Goal: Task Accomplishment & Management: Use online tool/utility

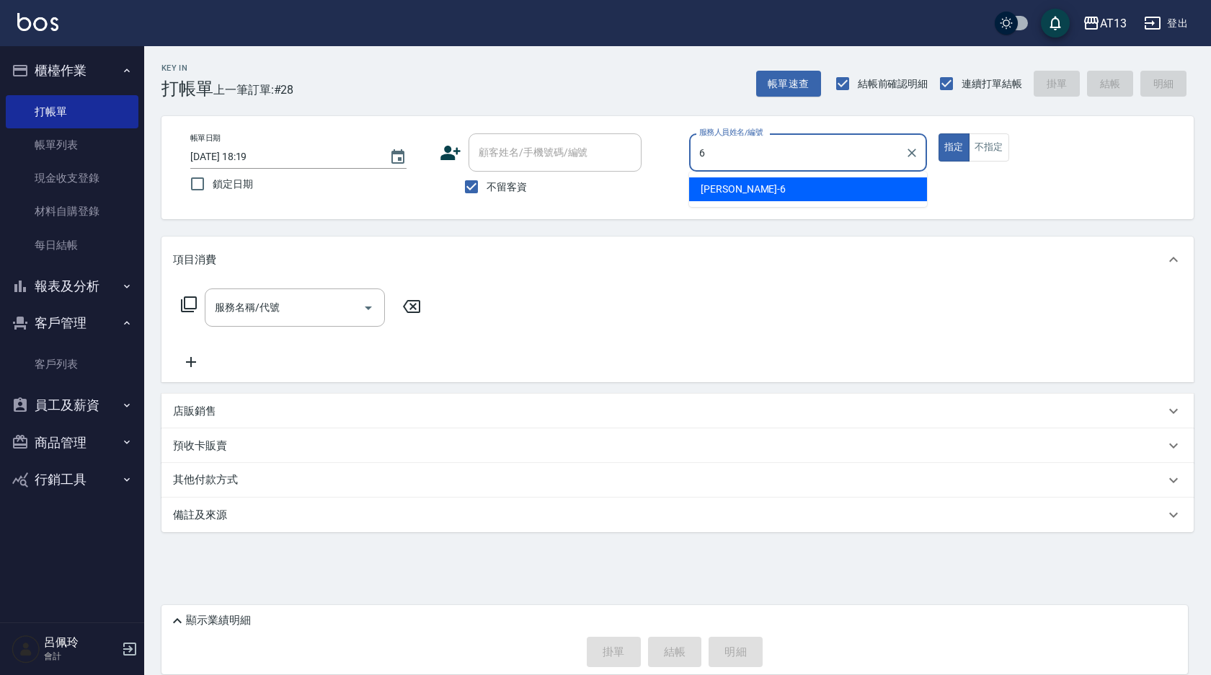
click at [734, 182] on div "亭妤 -6" at bounding box center [808, 189] width 238 height 24
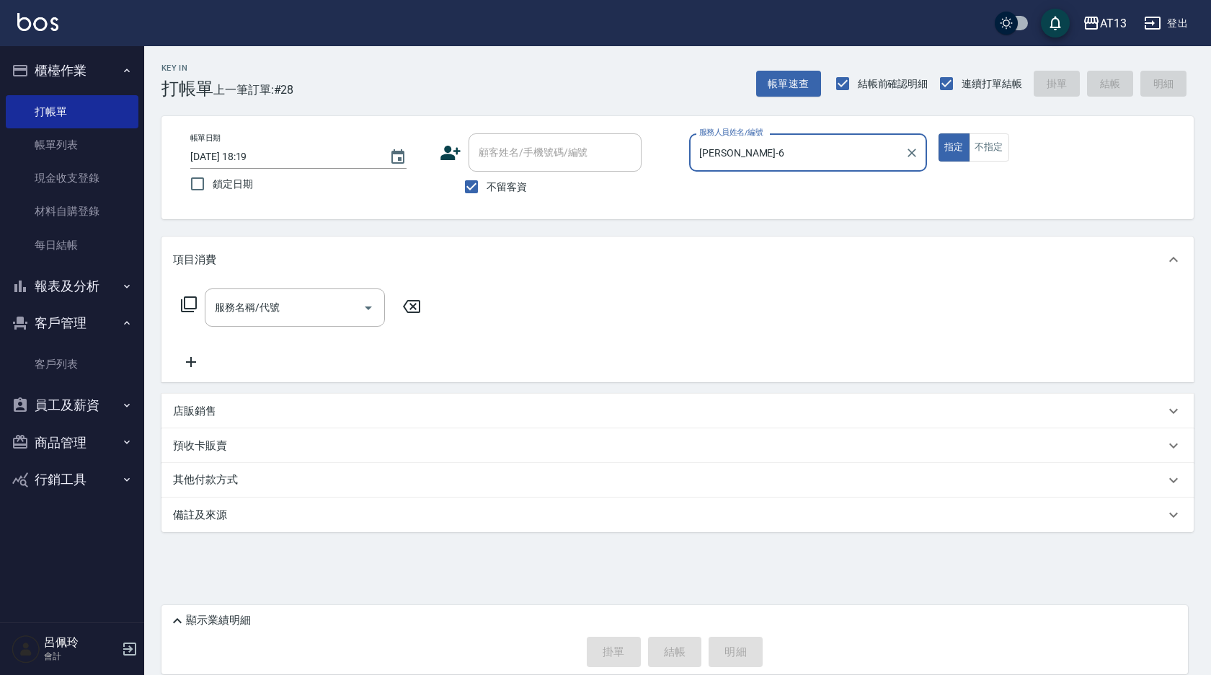
type input "[PERSON_NAME]-6"
click at [267, 303] on div "服務名稱/代號 服務名稱/代號" at bounding box center [295, 307] width 180 height 38
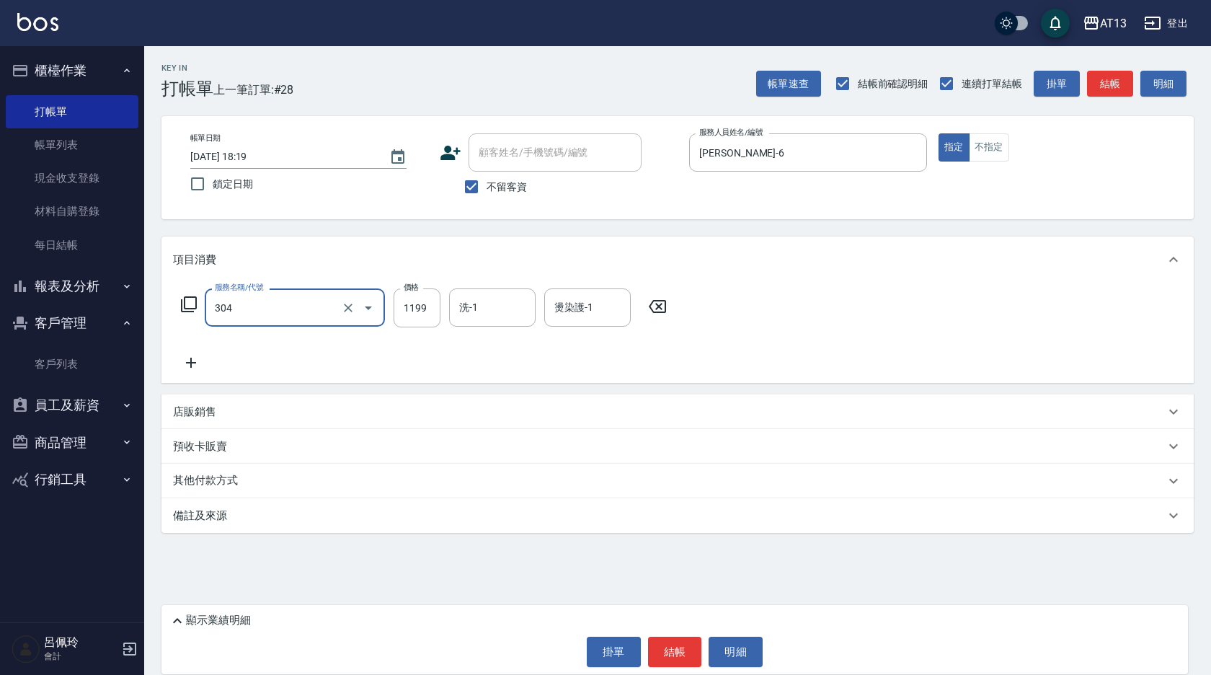
type input "離子燙(特價)(304)"
type input "1299"
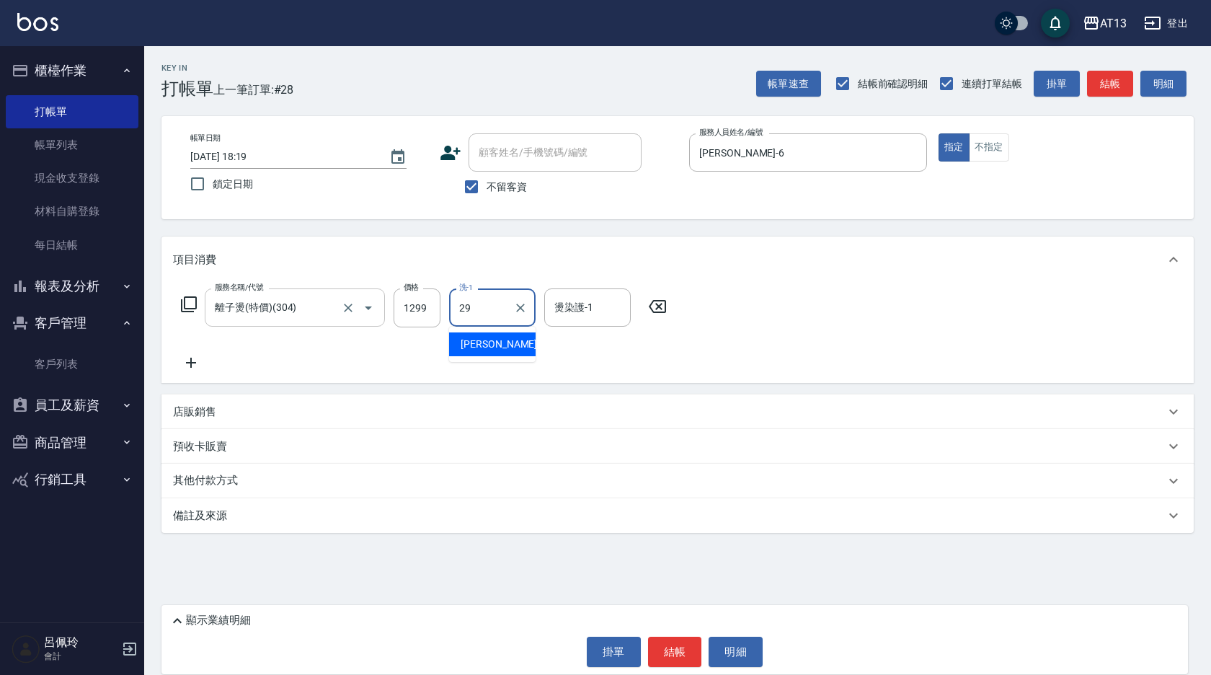
type input "妤宸-29"
click at [665, 641] on button "結帳" at bounding box center [675, 651] width 54 height 30
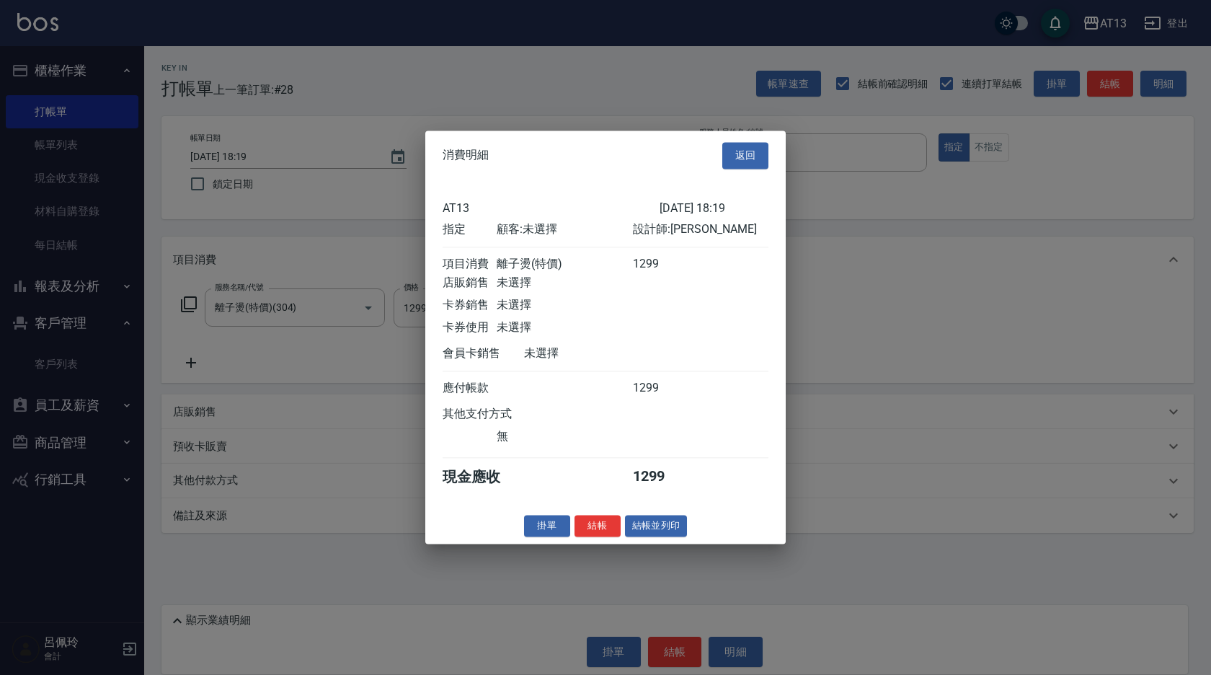
click at [599, 531] on button "結帳" at bounding box center [597, 526] width 46 height 22
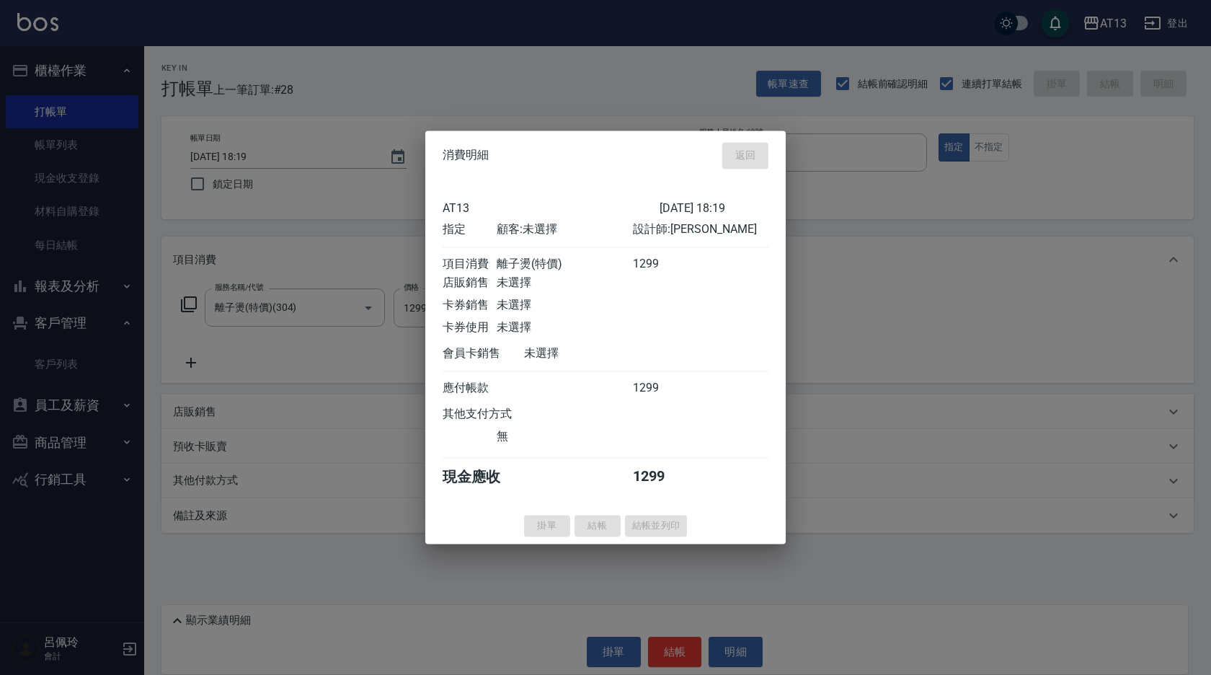
type input "[DATE] 18:57"
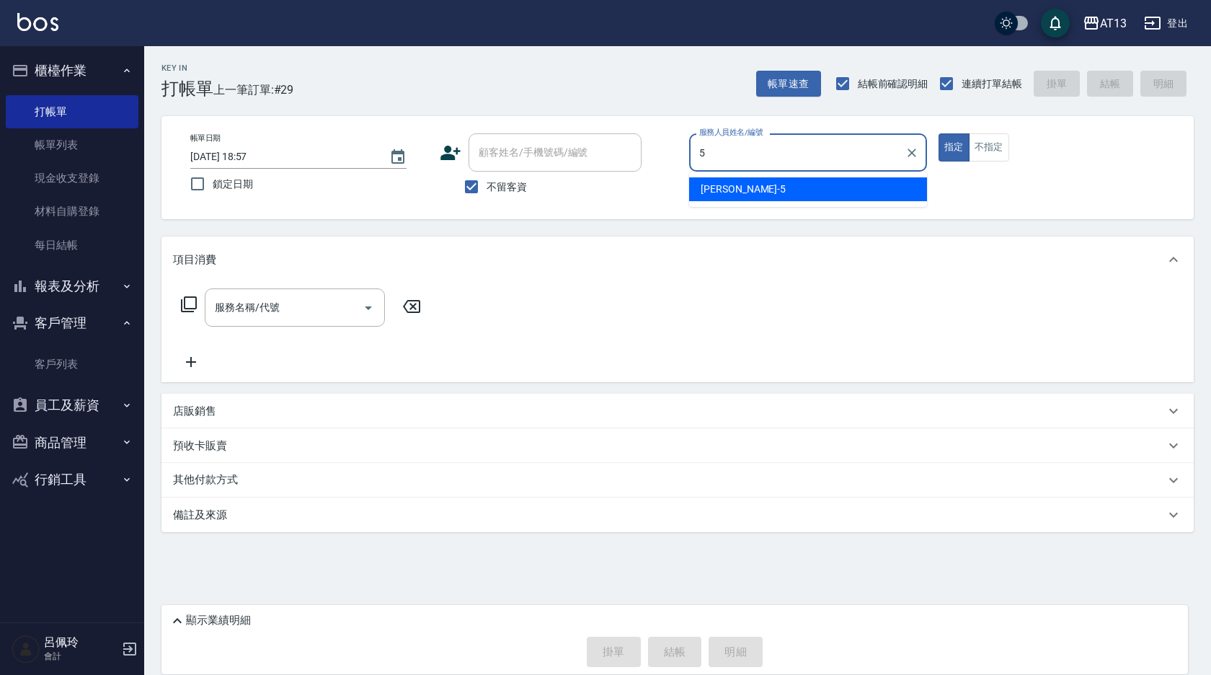
click at [743, 182] on div "[PERSON_NAME] -5" at bounding box center [808, 189] width 238 height 24
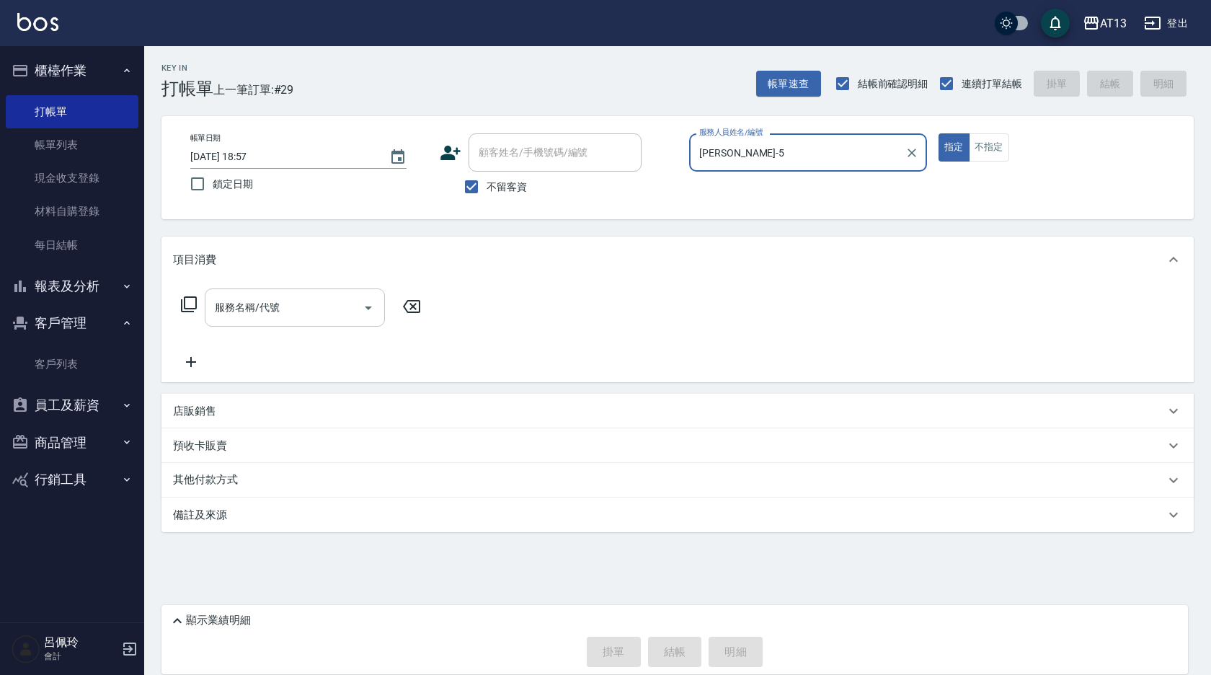
type input "[PERSON_NAME]-5"
click at [261, 305] on input "服務名稱/代號" at bounding box center [284, 307] width 146 height 25
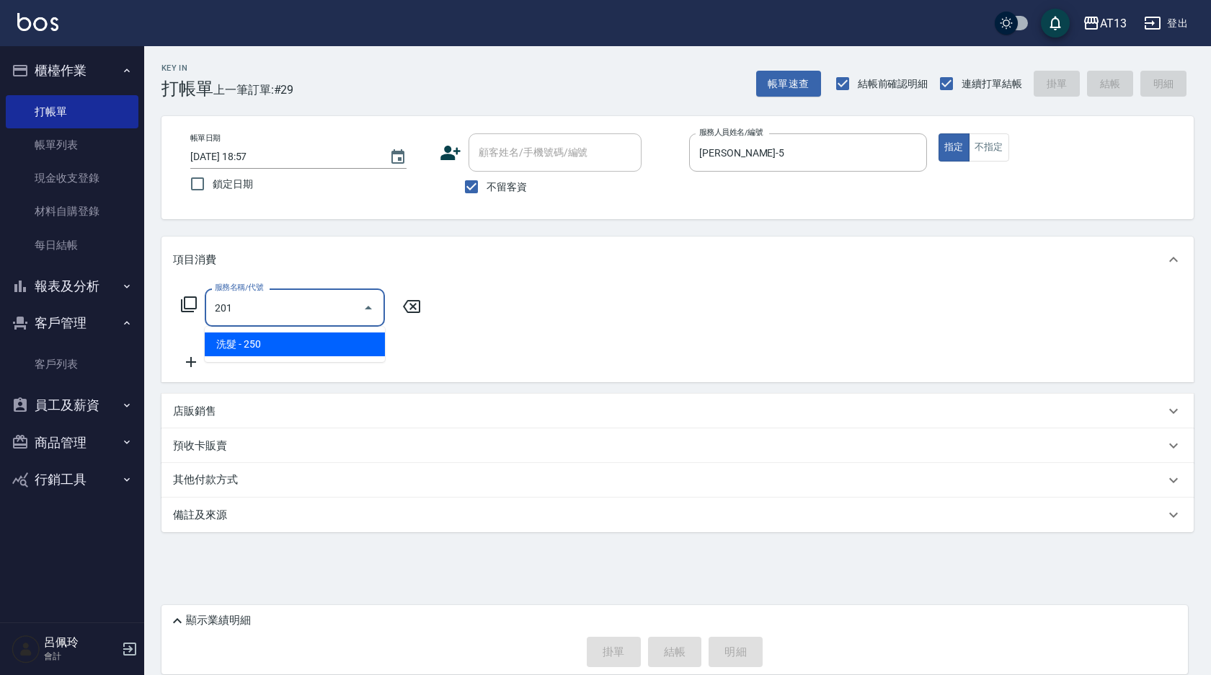
type input "洗髮(201)"
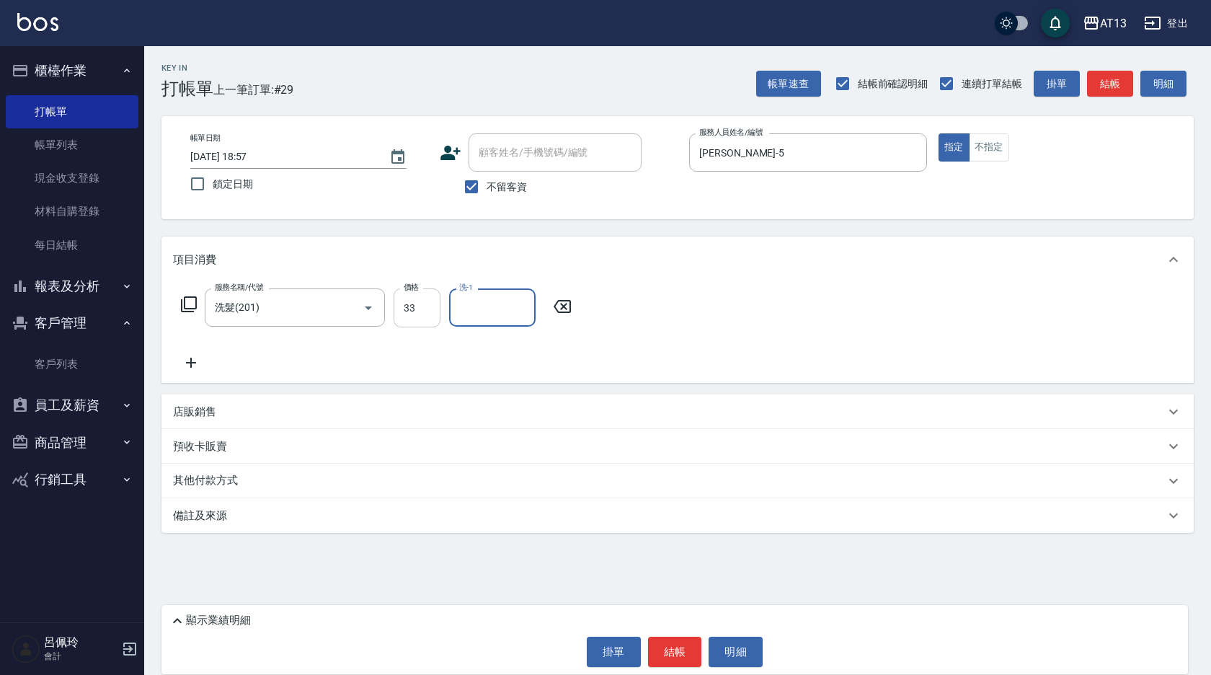
click at [430, 304] on input "33" at bounding box center [416, 307] width 47 height 39
type input "250"
type input "[PERSON_NAME]-33"
click at [670, 645] on button "結帳" at bounding box center [675, 651] width 54 height 30
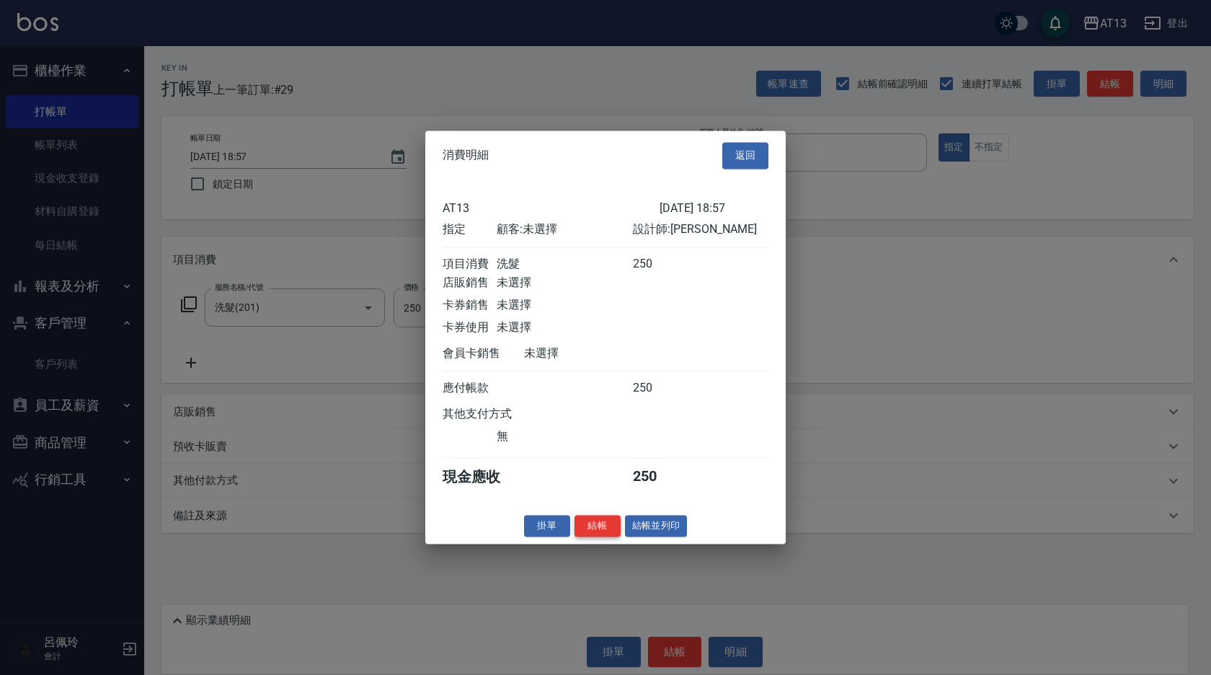
click at [604, 535] on button "結帳" at bounding box center [597, 526] width 46 height 22
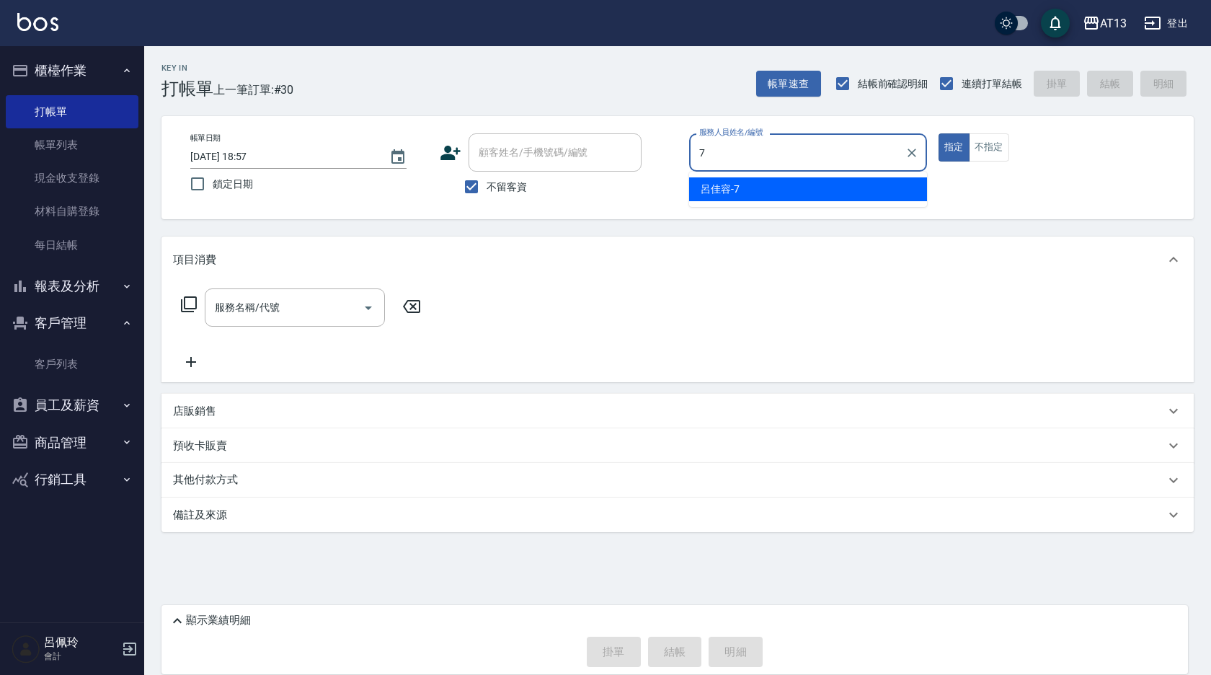
click at [713, 191] on span "[PERSON_NAME]-7" at bounding box center [719, 189] width 39 height 15
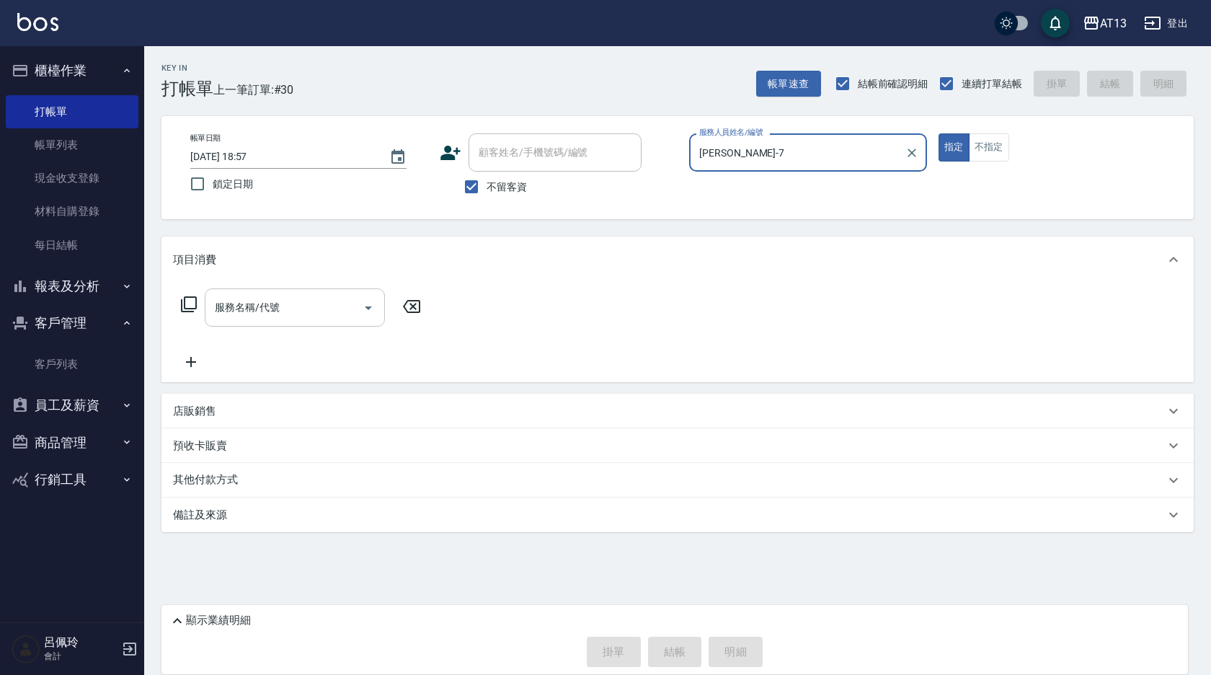
type input "[PERSON_NAME]-7"
click at [260, 312] on div "服務名稱/代號 服務名稱/代號" at bounding box center [295, 307] width 180 height 38
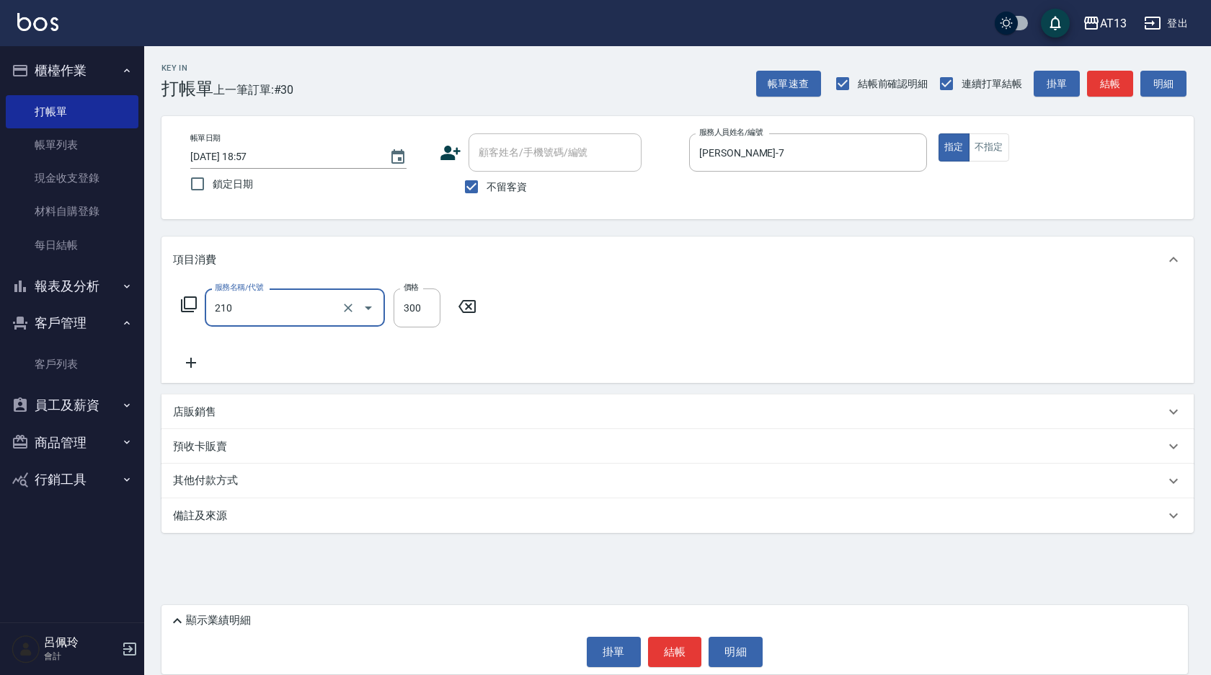
type input "[PERSON_NAME]洗髮精(210)"
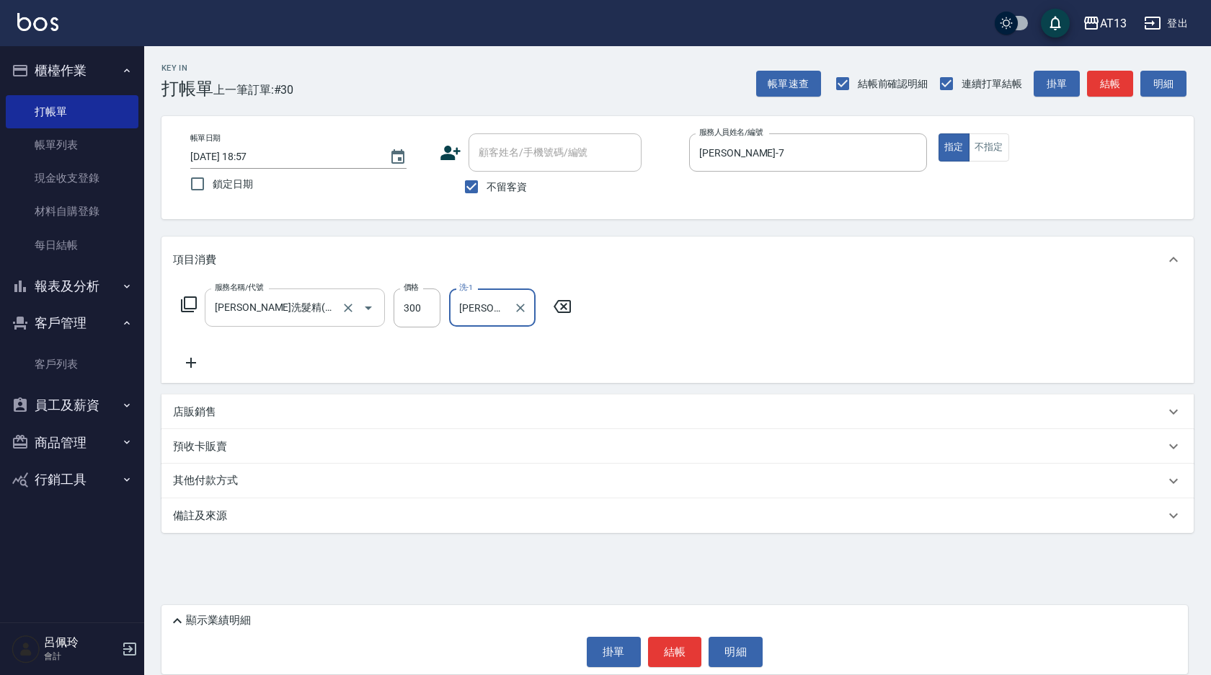
type input "[PERSON_NAME]-7"
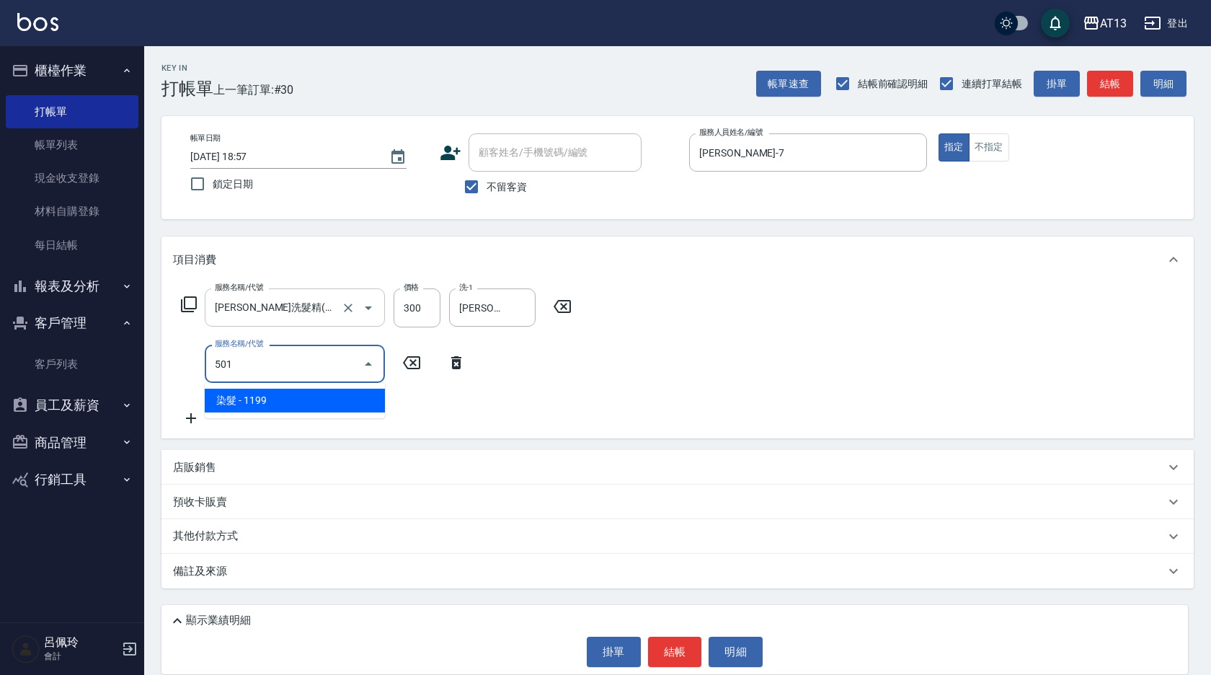
type input "染髮(501)"
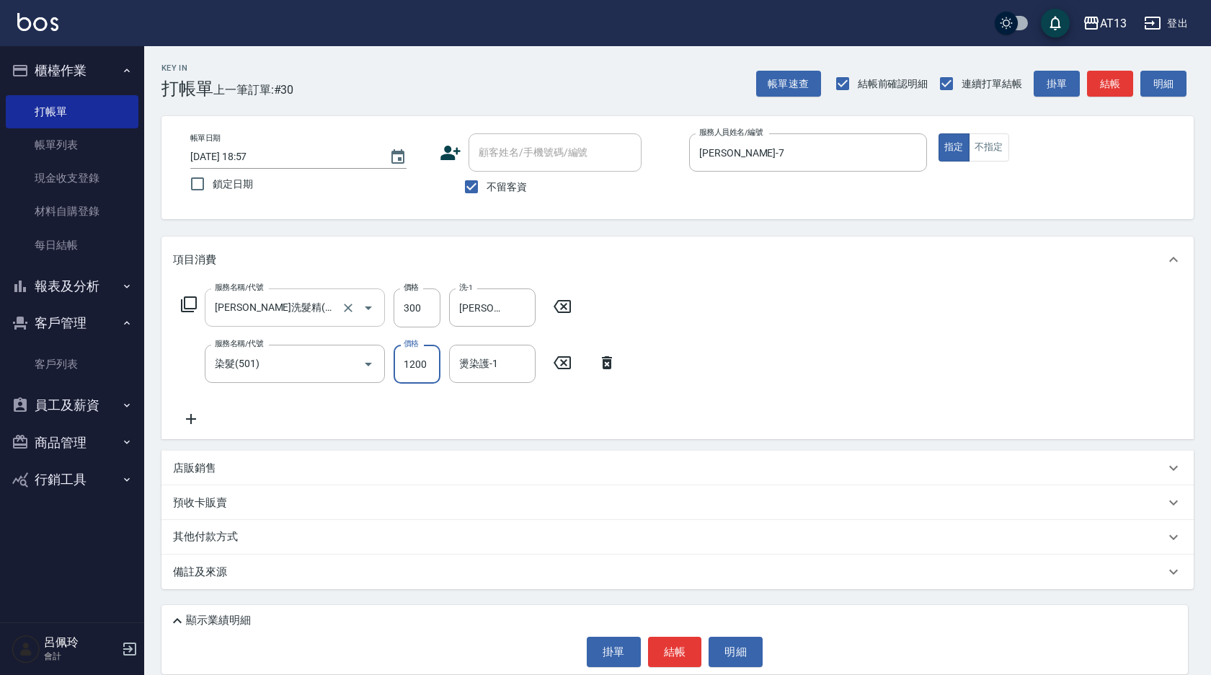
type input "1200"
click at [527, 303] on icon "Clear" at bounding box center [520, 308] width 14 height 14
type input "[PERSON_NAME]-24"
click at [510, 365] on input "燙染護-1" at bounding box center [492, 363] width 74 height 25
type input "[PERSON_NAME]-7"
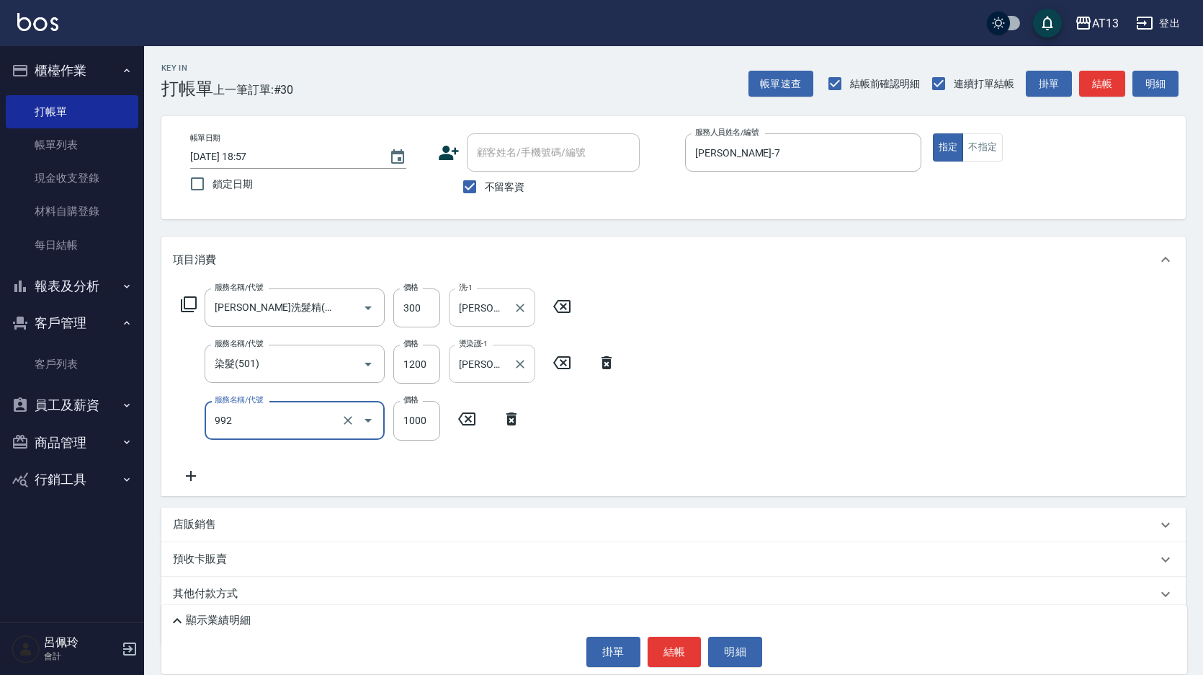
type input "接髮(992)"
type input "3000"
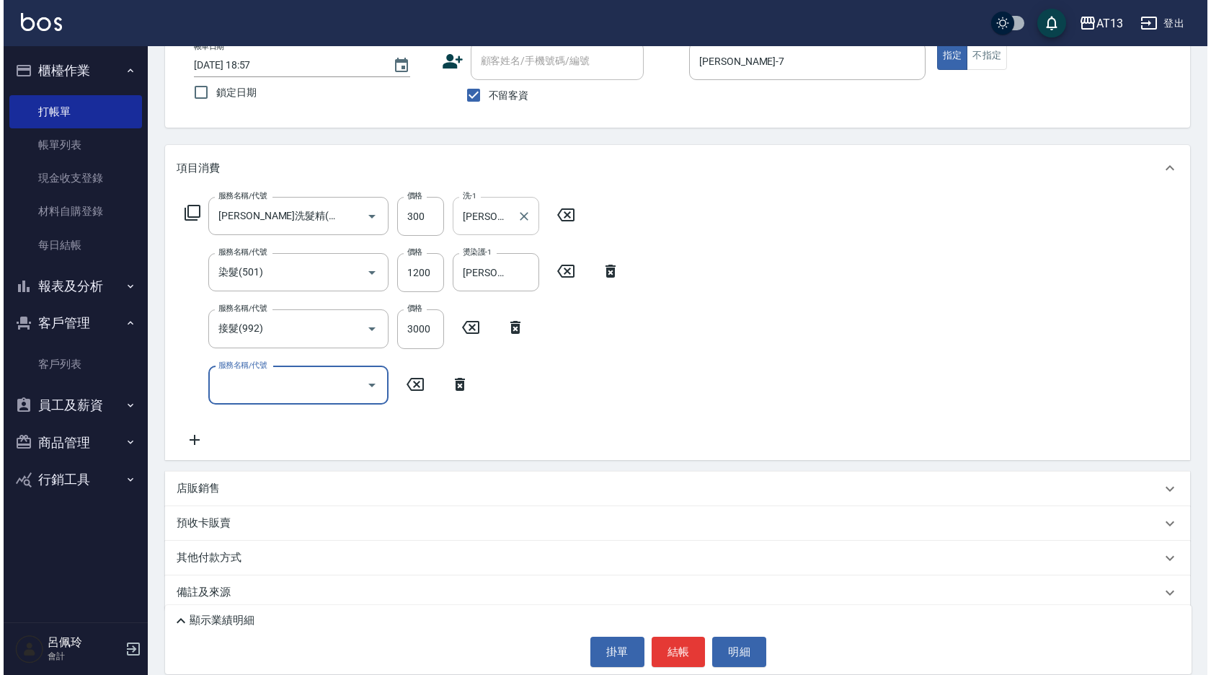
scroll to position [106, 0]
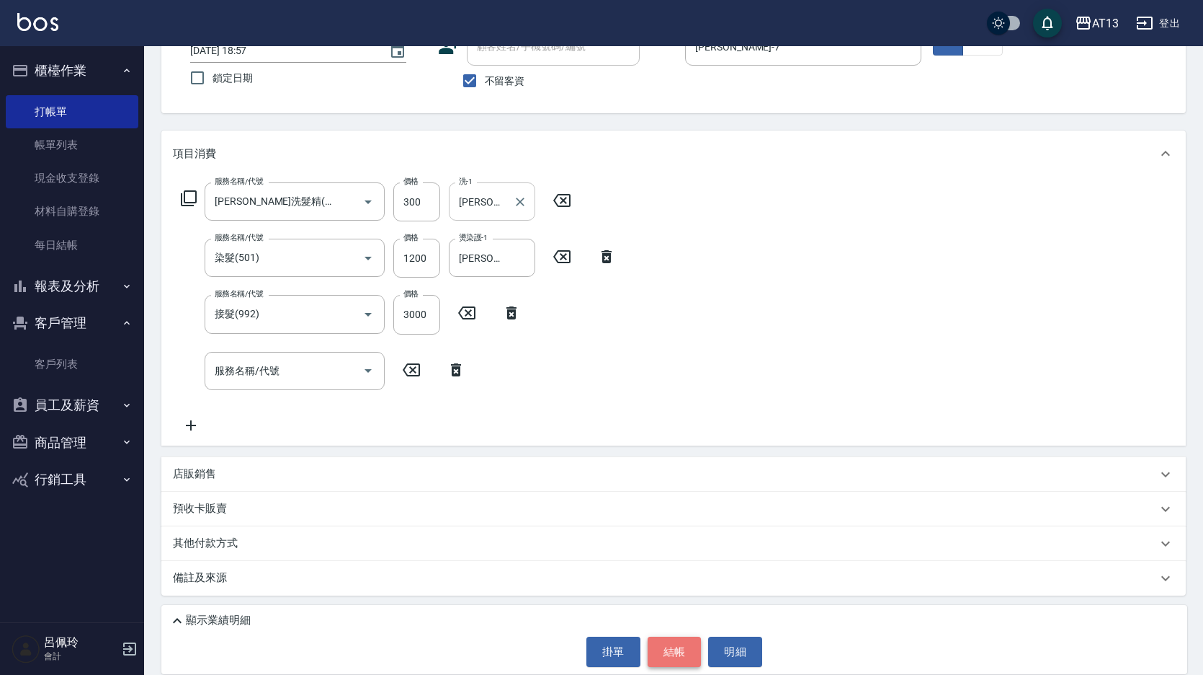
click at [684, 637] on button "結帳" at bounding box center [675, 651] width 54 height 30
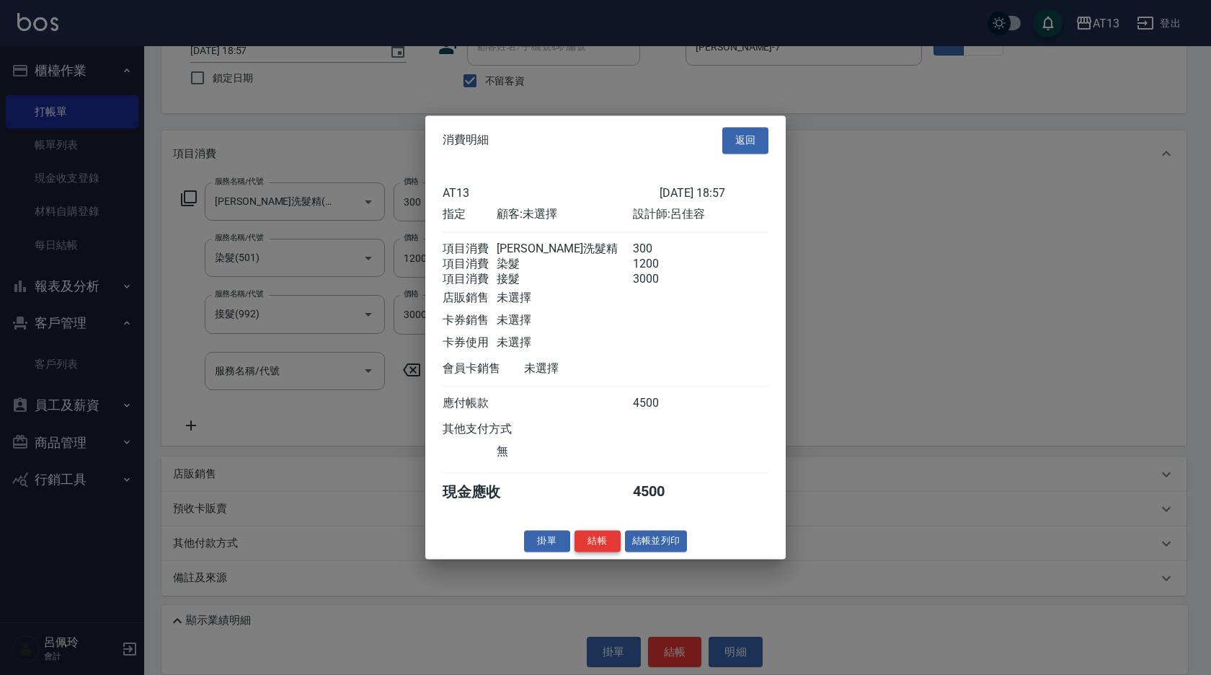
click at [609, 551] on button "結帳" at bounding box center [597, 541] width 46 height 22
type input "[DATE] 18:58"
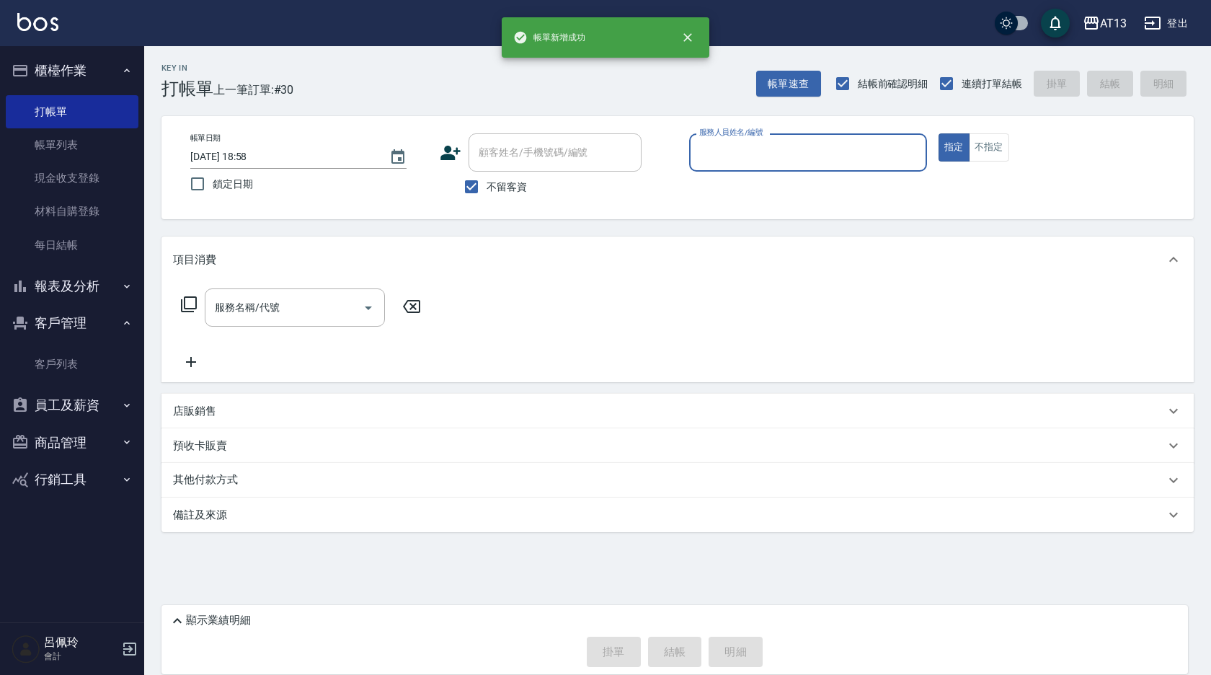
scroll to position [0, 0]
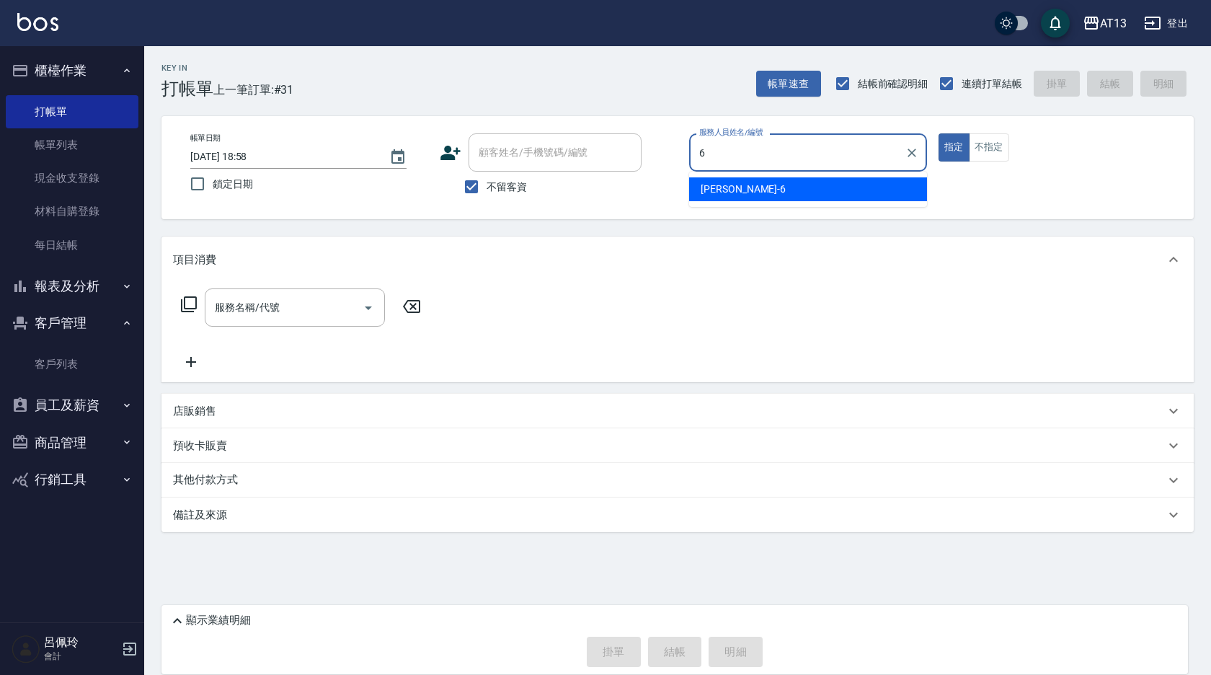
click at [723, 184] on span "亭妤 -6" at bounding box center [742, 189] width 85 height 15
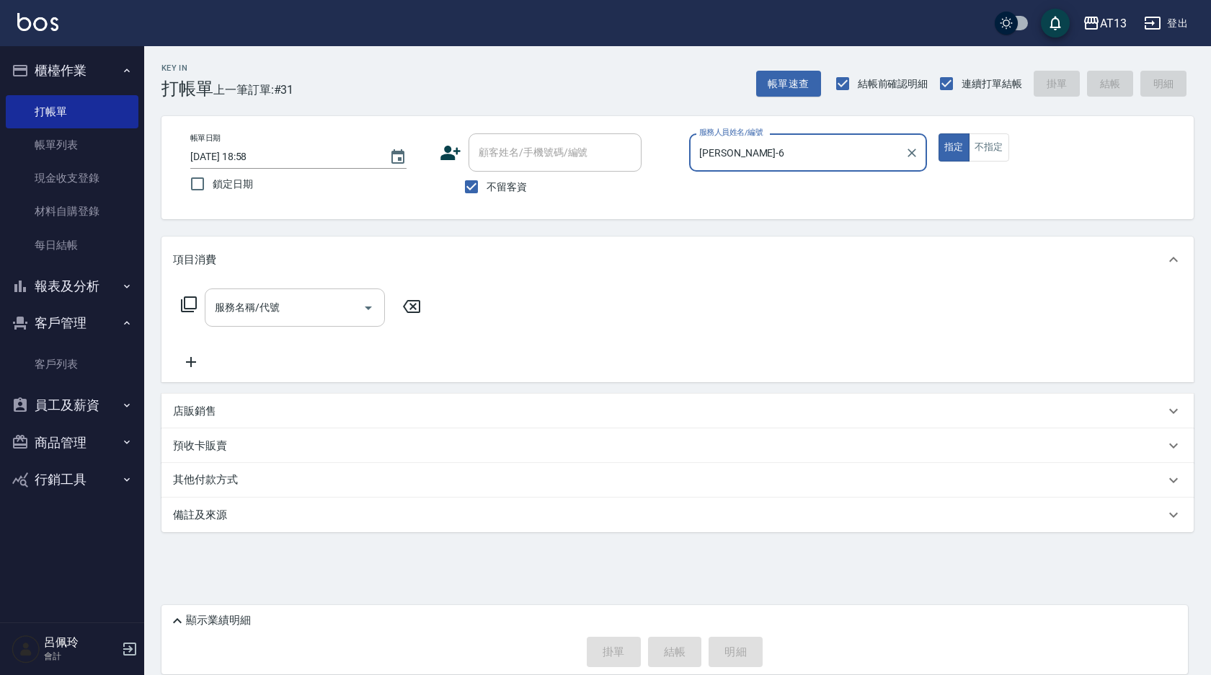
type input "[PERSON_NAME]-6"
click at [282, 312] on input "服務名稱/代號" at bounding box center [284, 307] width 146 height 25
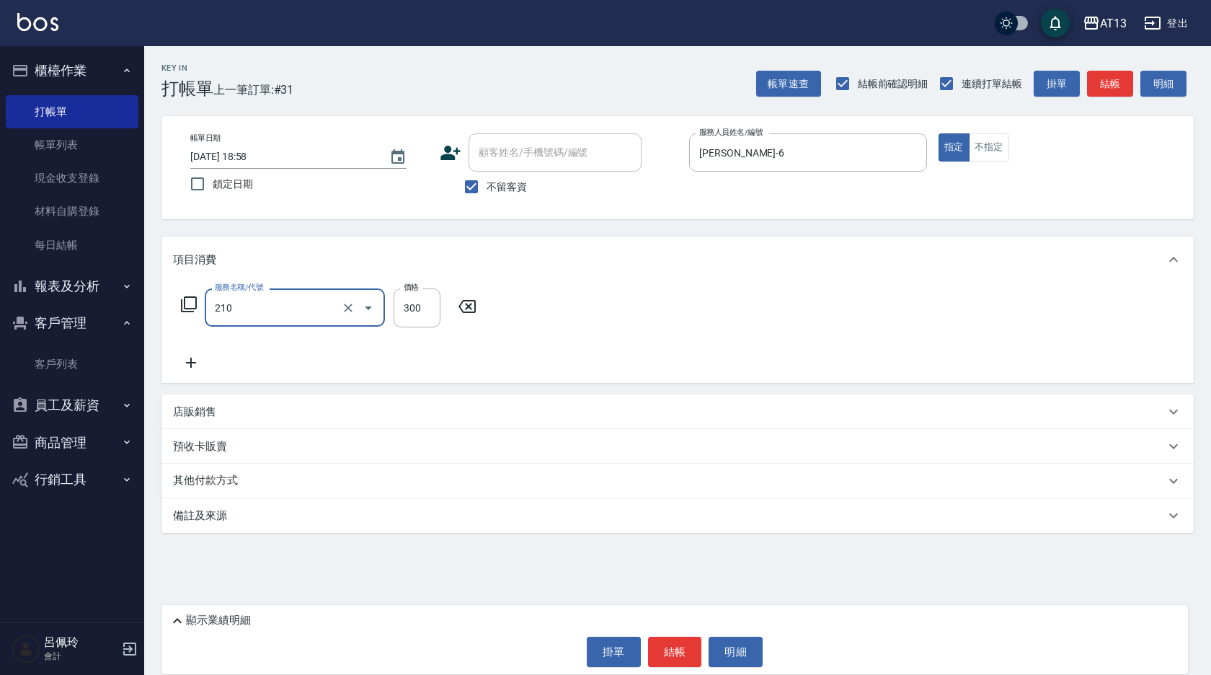
type input "[PERSON_NAME]洗髮精(210)"
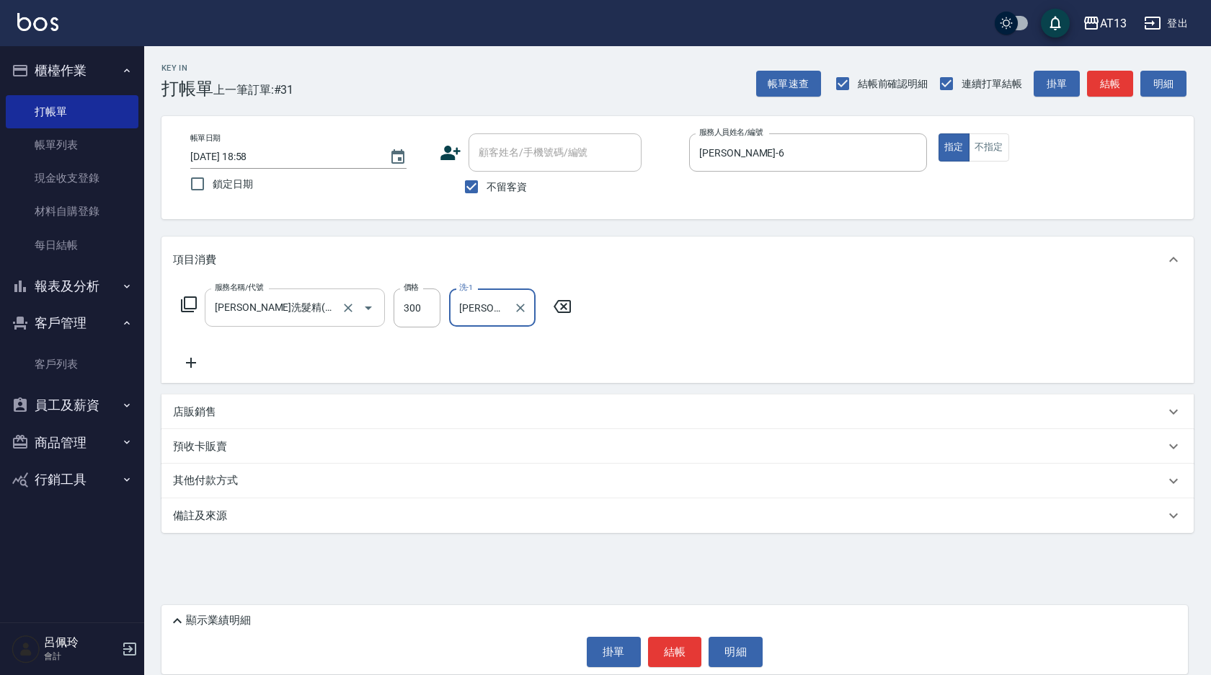
type input "[PERSON_NAME]-24"
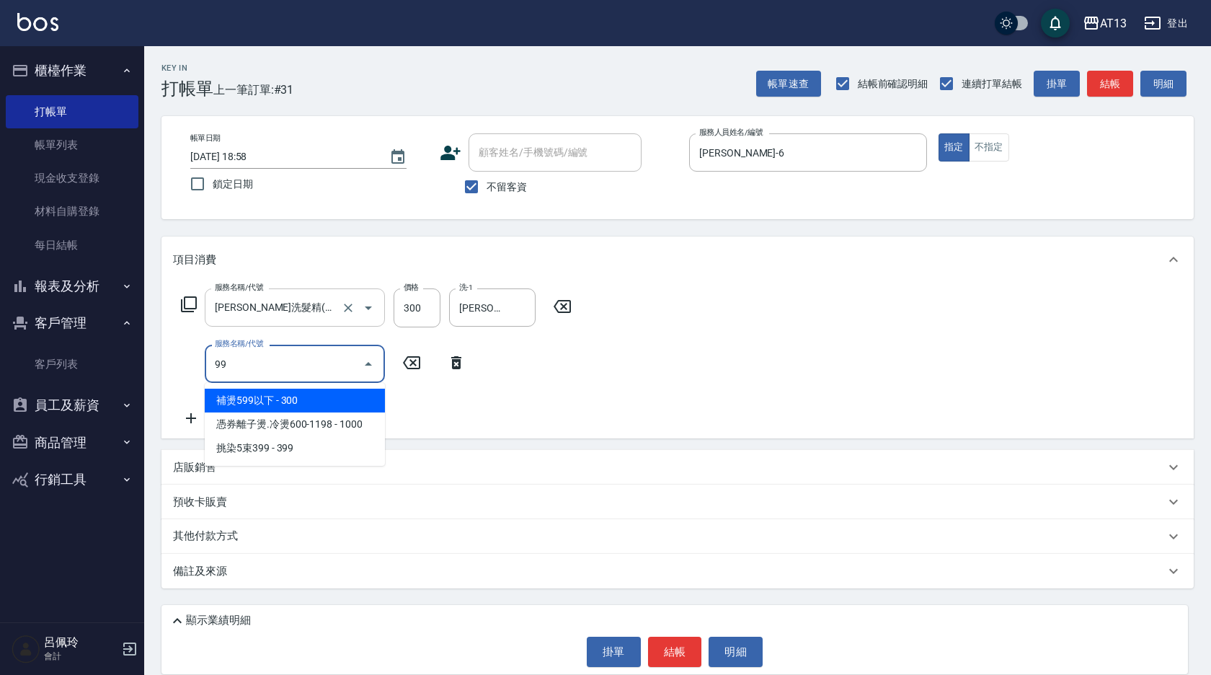
type input "992"
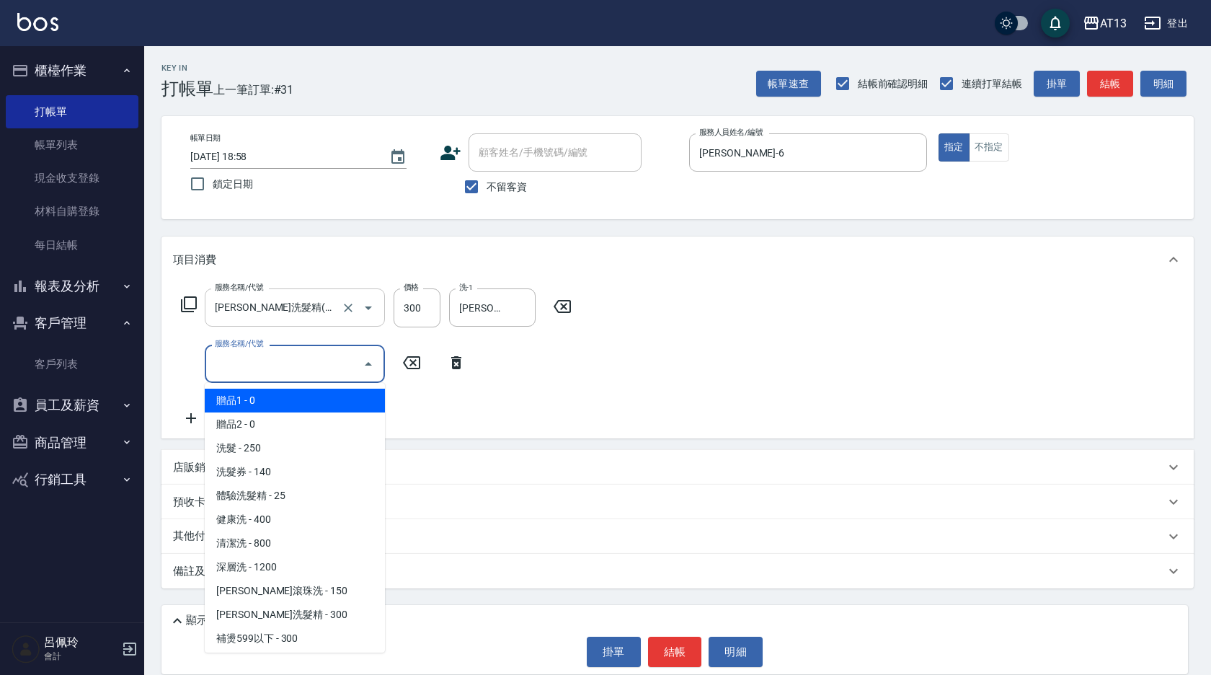
type input "5"
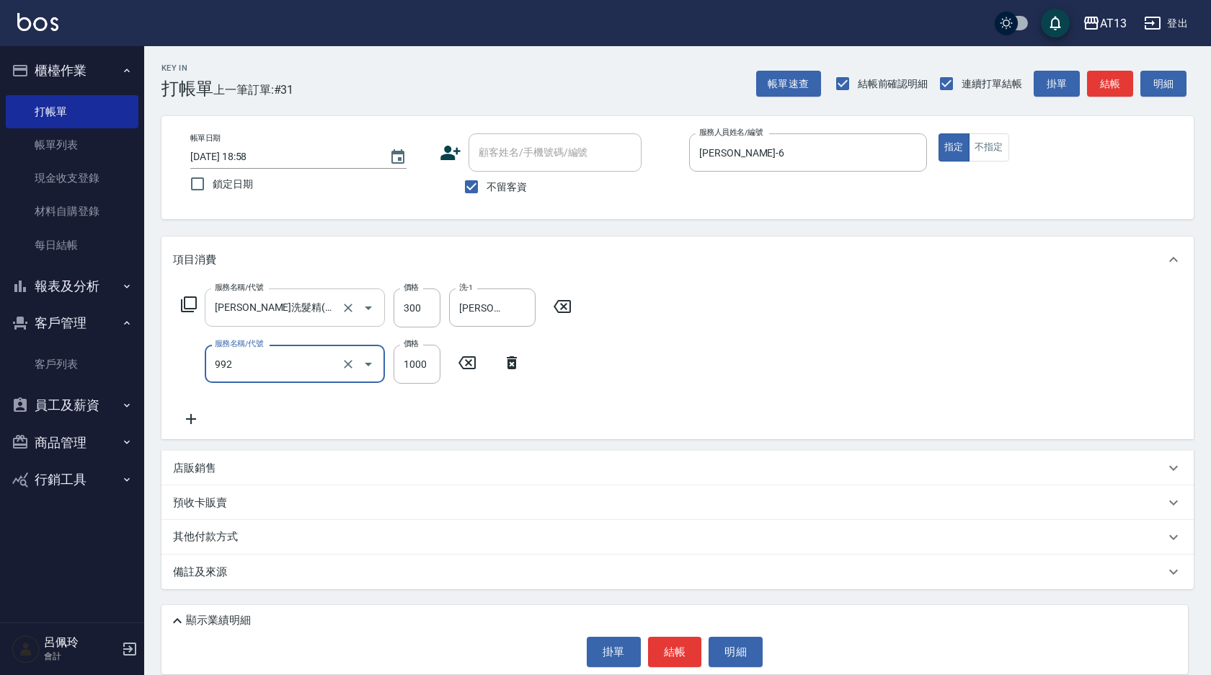
type input "接髮(992)"
type input "2500"
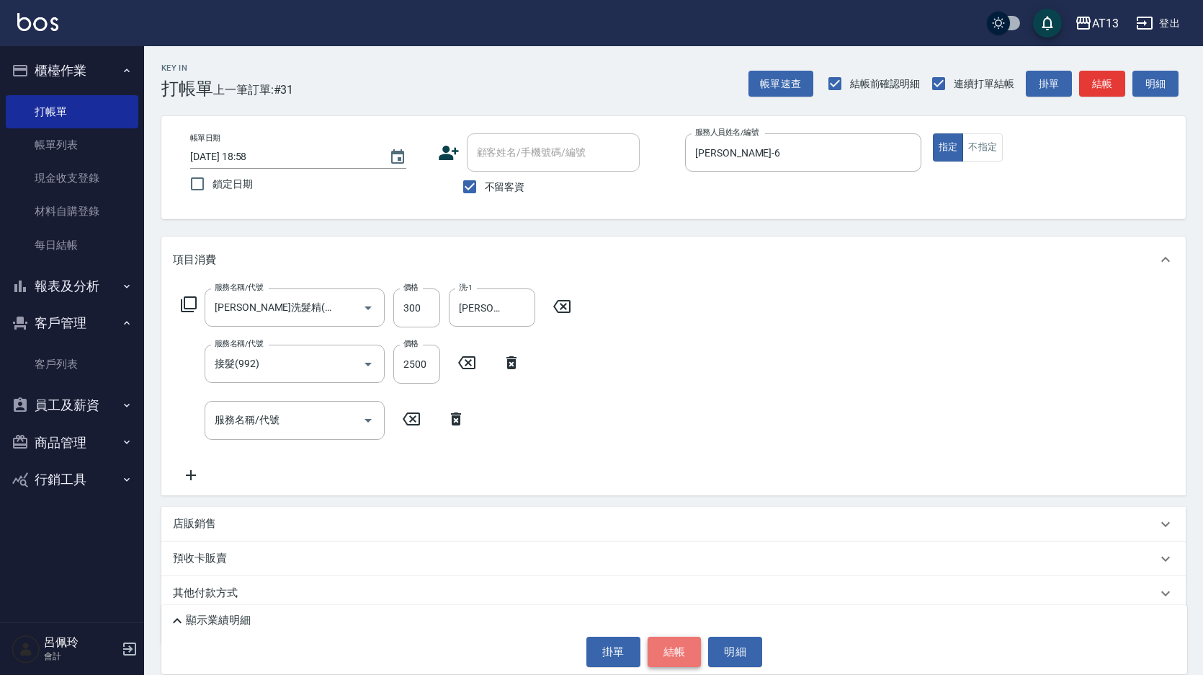
click at [659, 641] on button "結帳" at bounding box center [675, 651] width 54 height 30
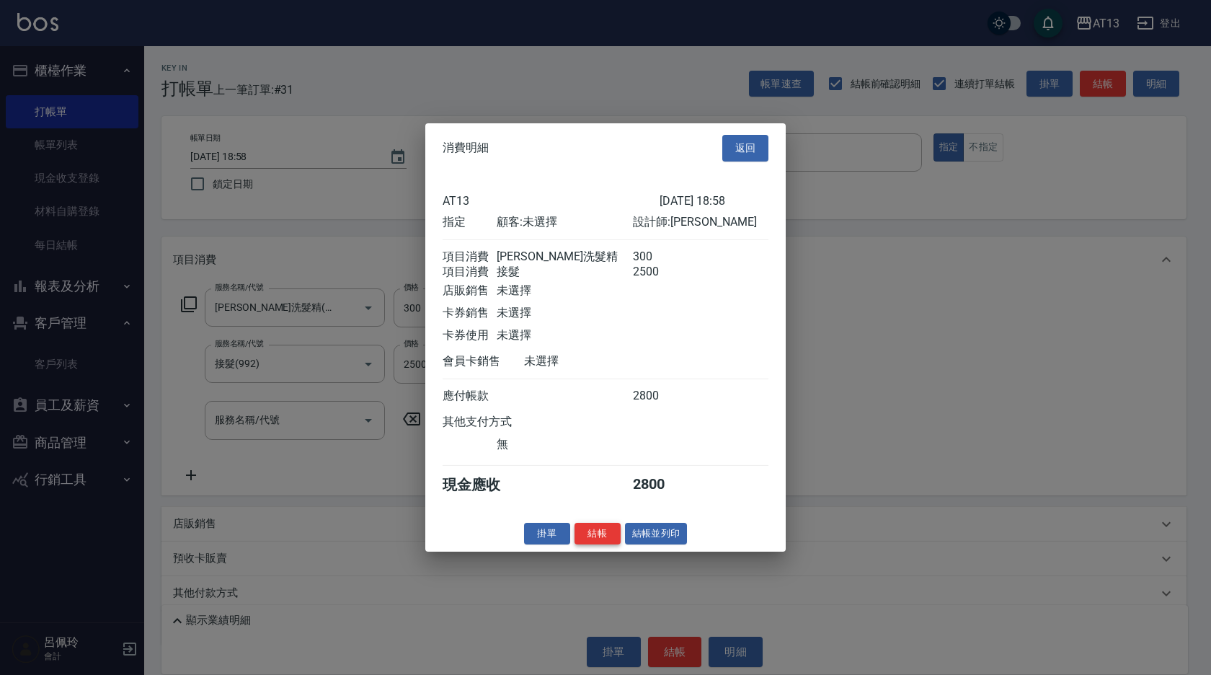
click at [606, 544] on button "結帳" at bounding box center [597, 533] width 46 height 22
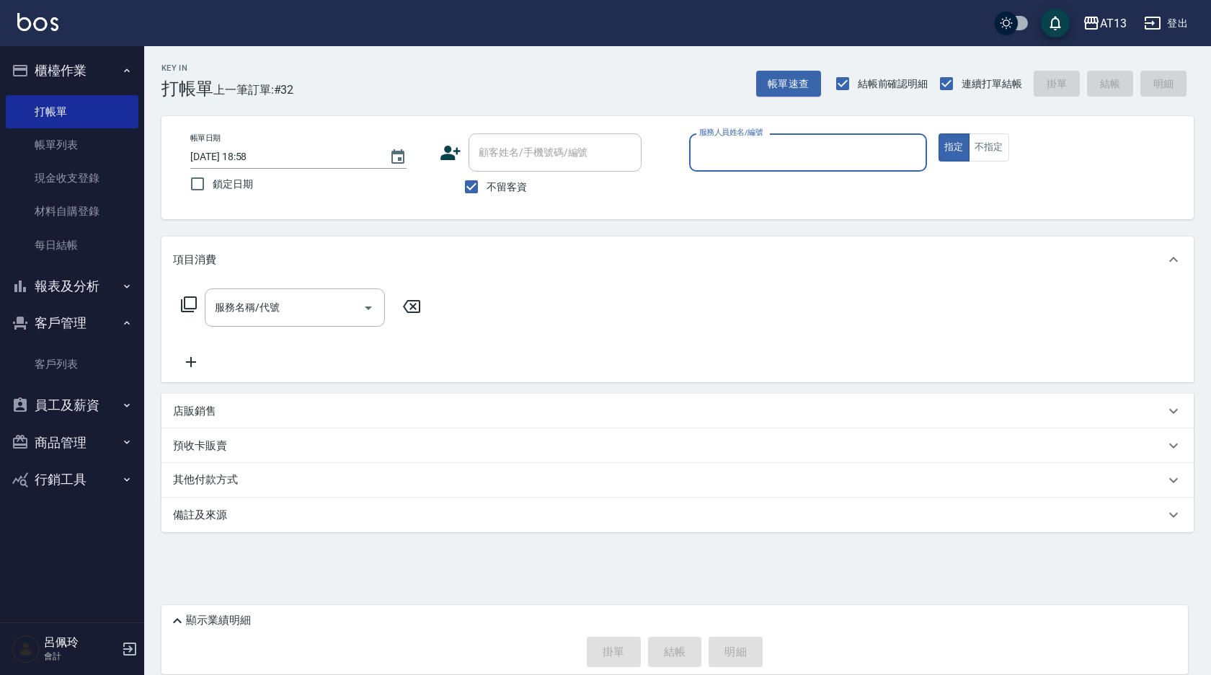
drag, startPoint x: 81, startPoint y: 177, endPoint x: 1210, endPoint y: 211, distance: 1129.8
click at [81, 177] on link "現金收支登錄" at bounding box center [72, 177] width 133 height 33
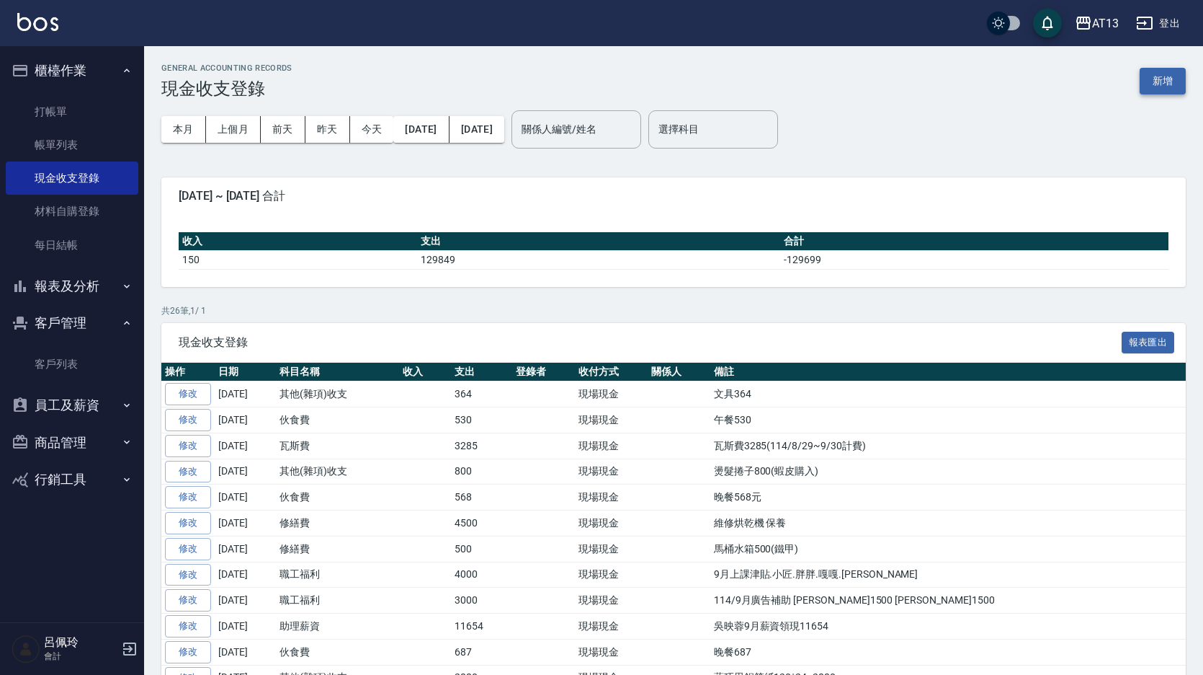
click at [1165, 75] on button "新增" at bounding box center [1163, 81] width 46 height 27
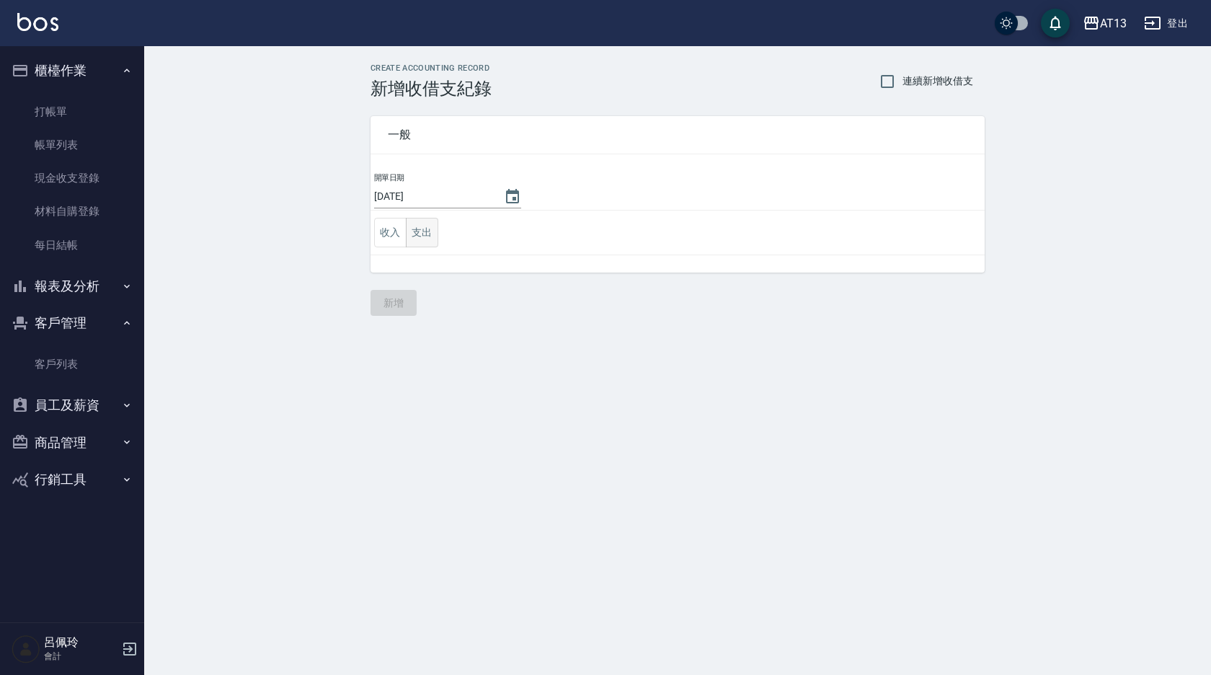
click at [424, 235] on button "支出" at bounding box center [422, 233] width 32 height 30
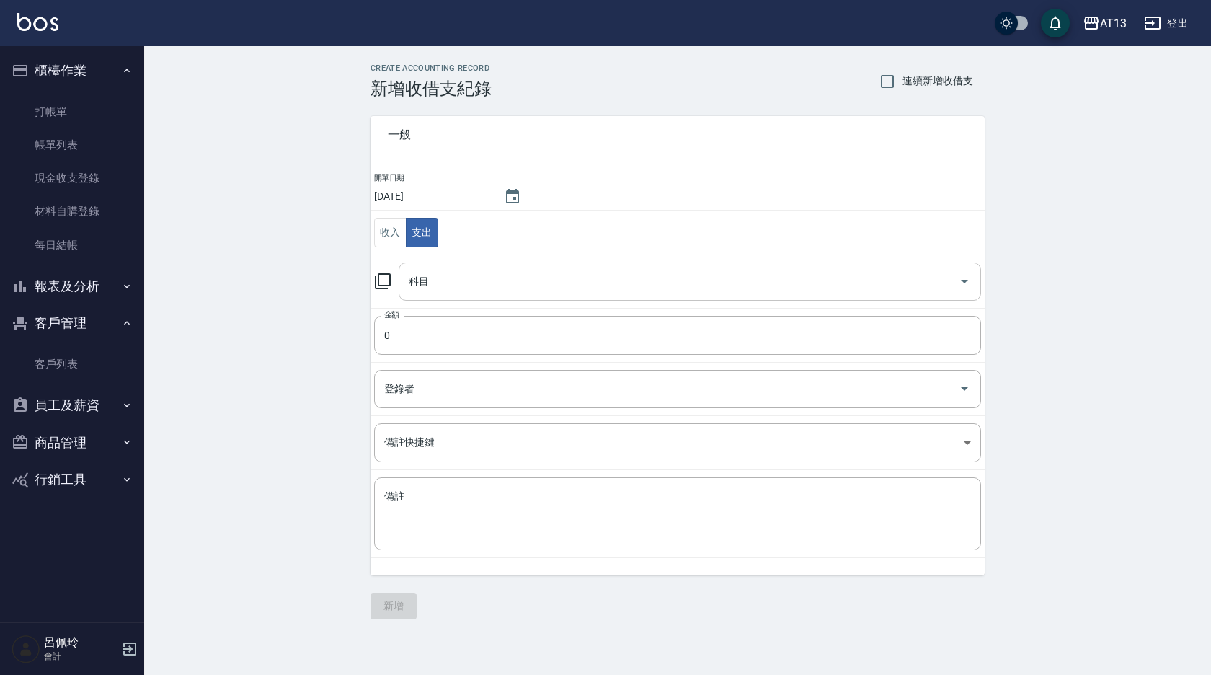
click at [966, 285] on icon "Open" at bounding box center [964, 280] width 17 height 17
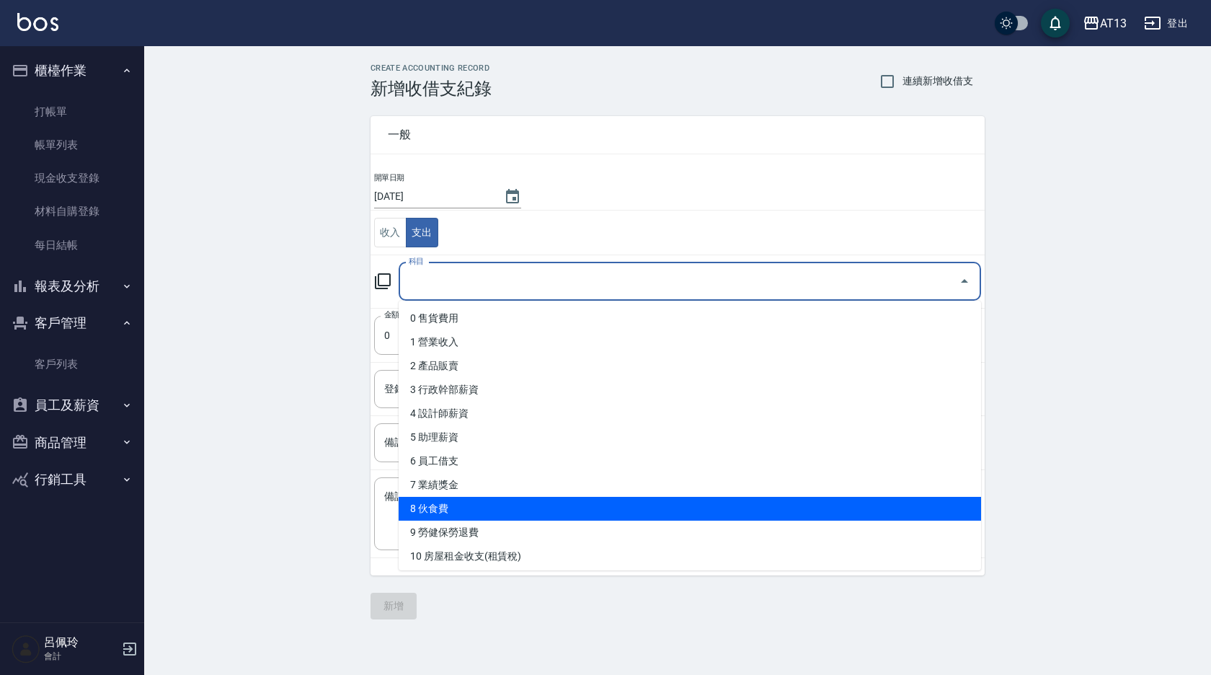
click at [440, 509] on li "8 伙食費" at bounding box center [690, 509] width 582 height 24
type input "8 伙食費"
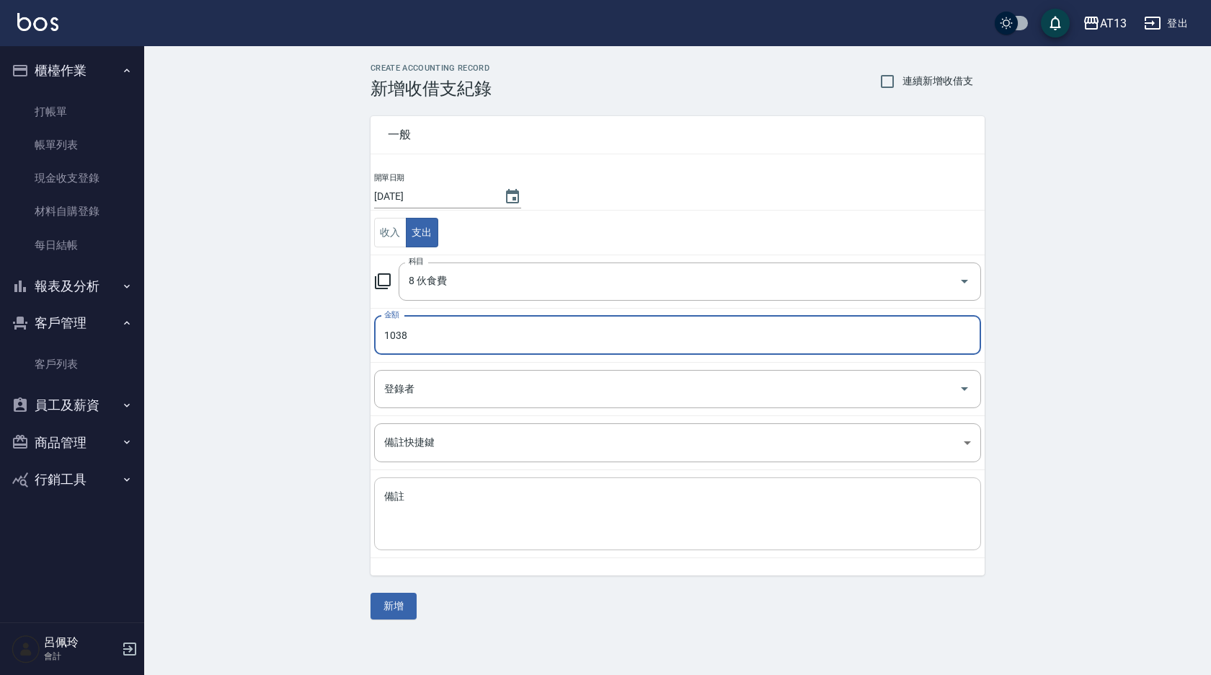
type input "1038"
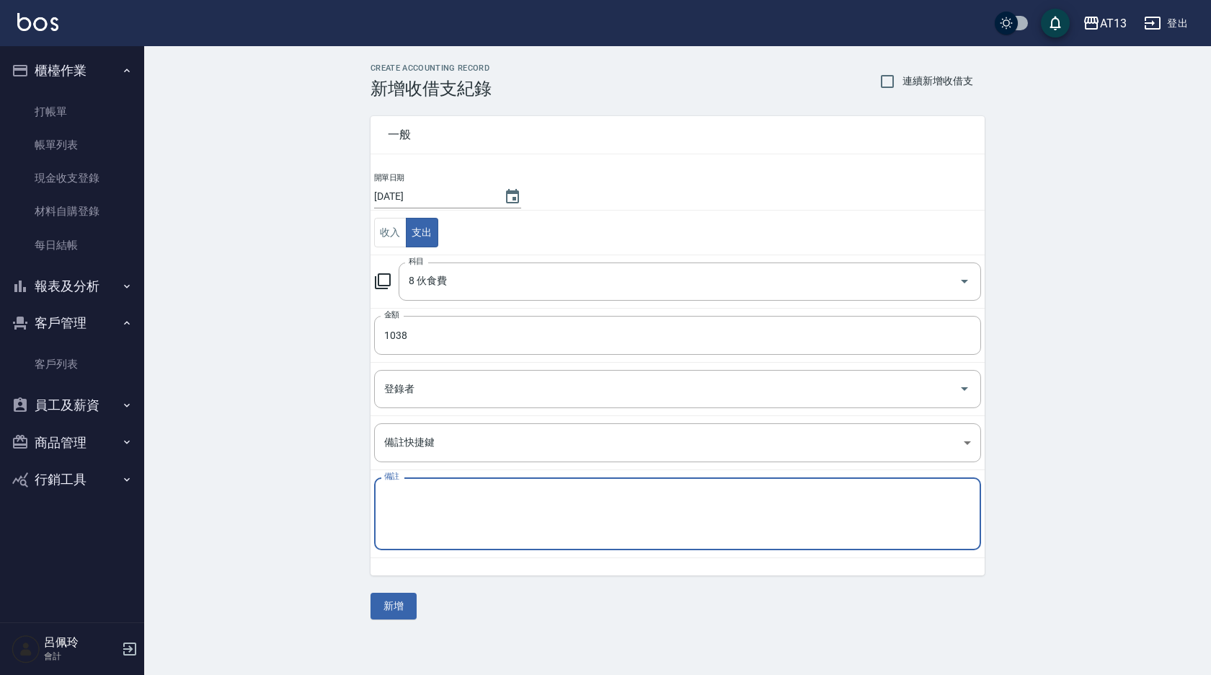
click at [442, 507] on textarea "備註" at bounding box center [677, 513] width 587 height 49
click at [442, 507] on textarea "晚餐1038" at bounding box center [677, 513] width 587 height 49
type textarea "晚餐1038"
click at [392, 605] on button "新增" at bounding box center [393, 605] width 46 height 27
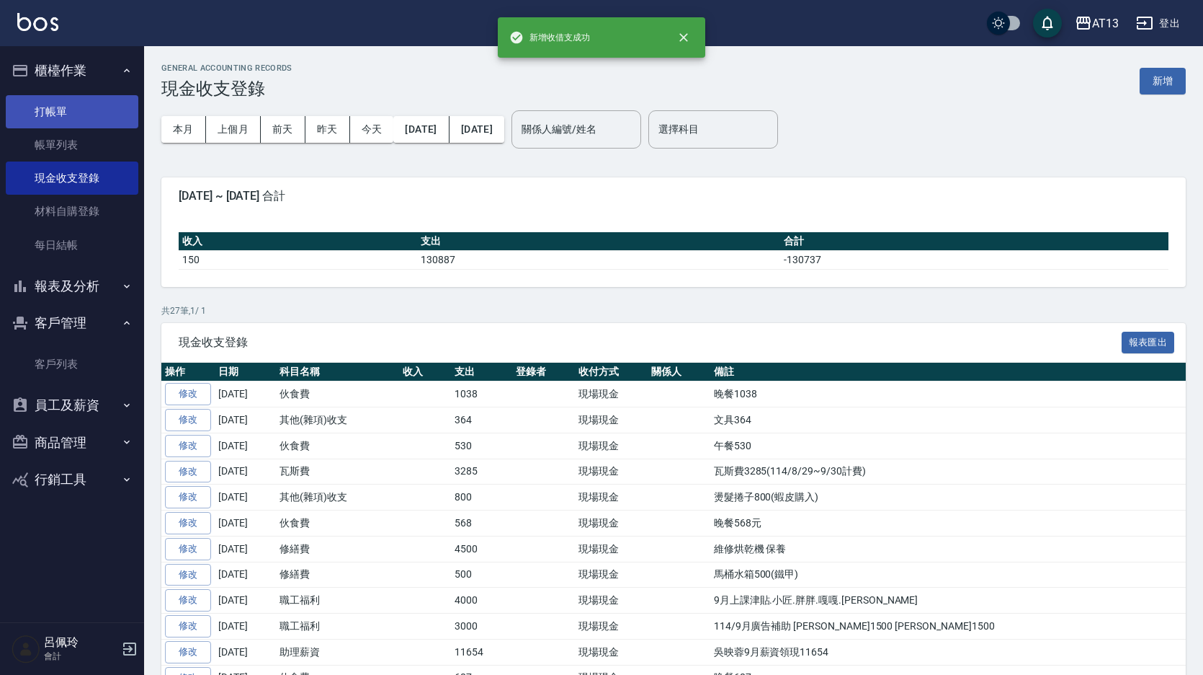
click at [50, 107] on link "打帳單" at bounding box center [72, 111] width 133 height 33
